Goal: Task Accomplishment & Management: Complete application form

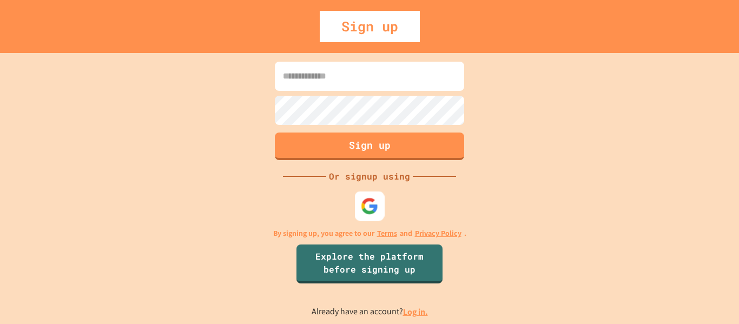
click at [367, 212] on img at bounding box center [370, 206] width 18 height 18
click at [368, 212] on img at bounding box center [370, 206] width 18 height 18
click at [364, 202] on img at bounding box center [370, 206] width 18 height 18
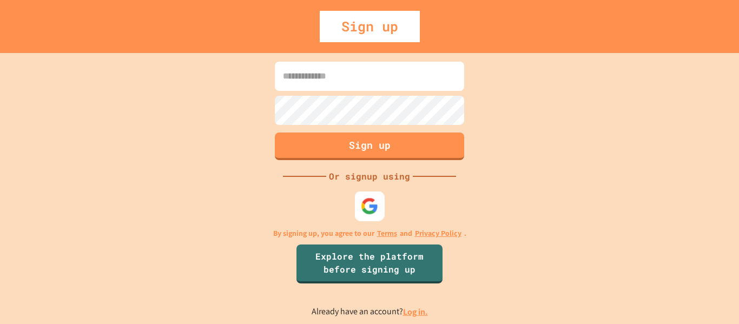
click at [364, 202] on img at bounding box center [370, 206] width 18 height 18
click at [368, 210] on img at bounding box center [370, 206] width 18 height 18
click at [366, 205] on img at bounding box center [370, 206] width 18 height 18
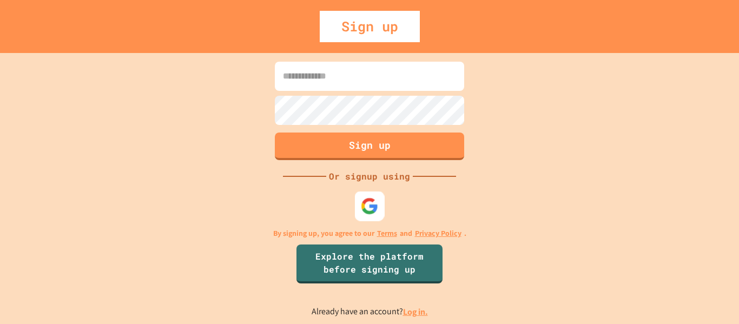
click at [366, 205] on img at bounding box center [370, 206] width 18 height 18
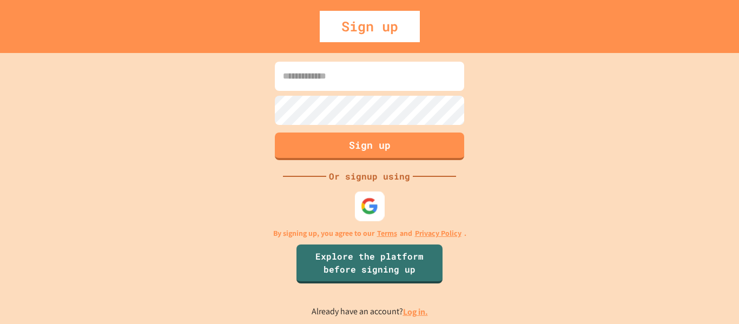
click at [366, 205] on img at bounding box center [370, 206] width 18 height 18
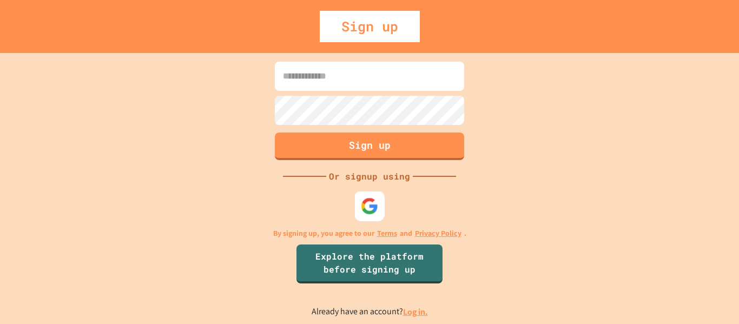
click at [366, 205] on img at bounding box center [370, 206] width 18 height 18
click at [344, 76] on input at bounding box center [369, 76] width 189 height 29
type input "**********"
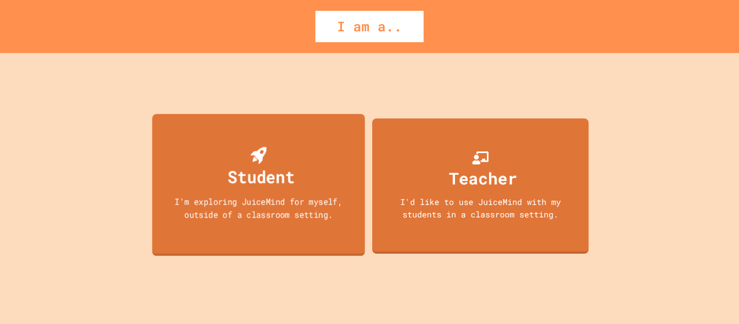
click at [192, 202] on div "I'm exploring JuiceMind for myself, outside of a classroom setting." at bounding box center [259, 207] width 192 height 25
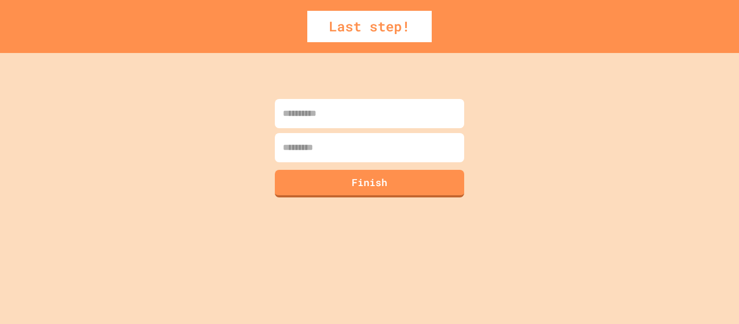
click at [307, 114] on input at bounding box center [369, 113] width 189 height 29
type input "*****"
click at [301, 150] on input at bounding box center [369, 147] width 189 height 29
type input "*******"
click at [306, 176] on button "Finish" at bounding box center [369, 182] width 193 height 28
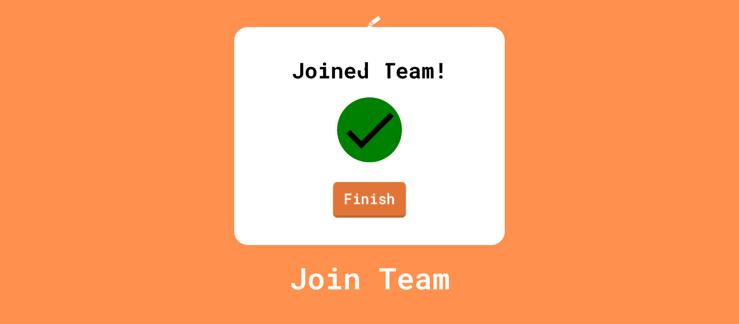
click at [375, 218] on link "Finish" at bounding box center [369, 200] width 73 height 36
